Goal: Information Seeking & Learning: Learn about a topic

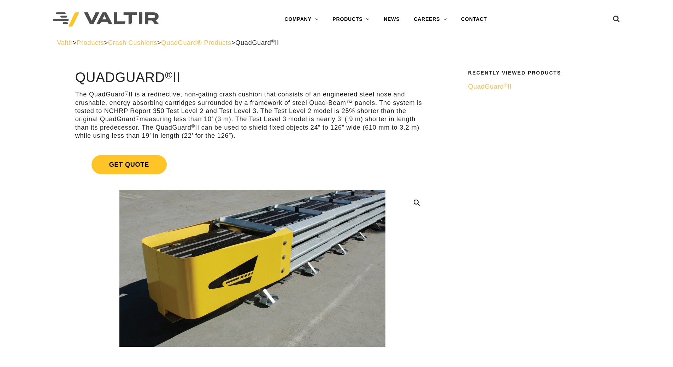
click at [216, 43] on span "QuadGuard® Products" at bounding box center [196, 42] width 70 height 7
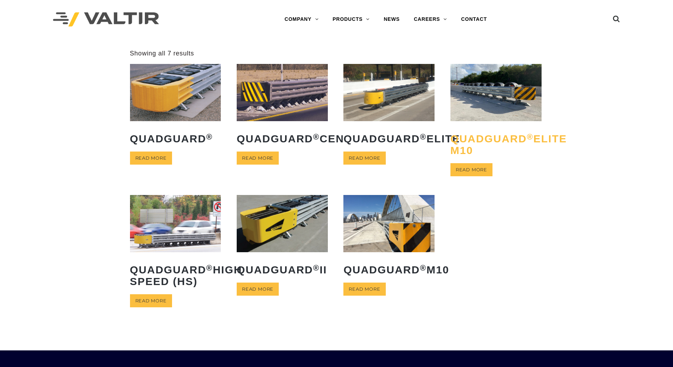
click at [494, 140] on h2 "QuadGuard ® Elite M10" at bounding box center [496, 145] width 91 height 34
